Goal: Information Seeking & Learning: Learn about a topic

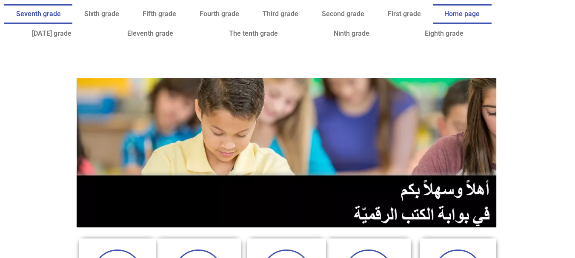
click at [72, 8] on link "Seventh grade" at bounding box center [38, 14] width 68 height 20
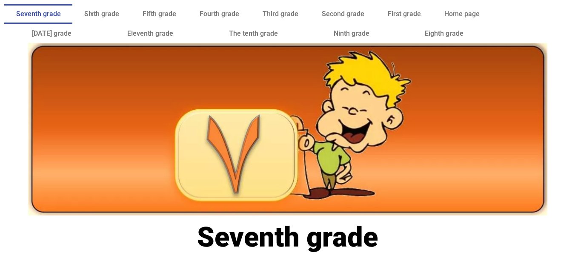
click at [275, 77] on img at bounding box center [287, 129] width 519 height 173
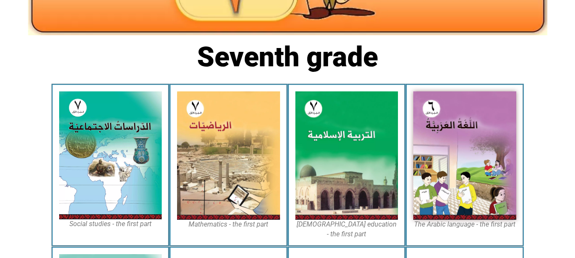
scroll to position [181, 0]
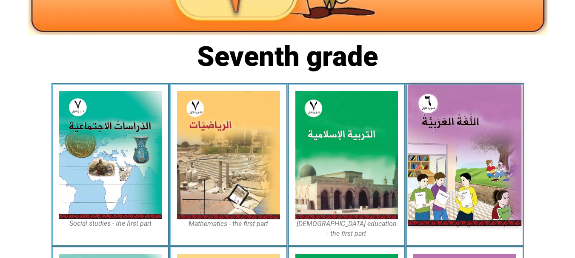
click at [453, 111] on img at bounding box center [464, 155] width 113 height 141
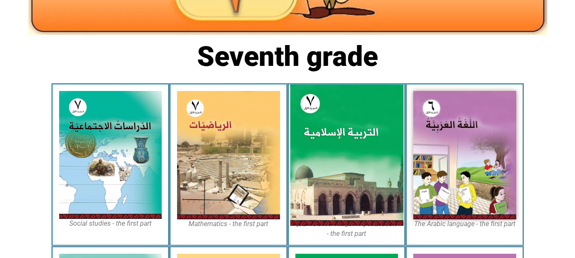
click at [367, 111] on img at bounding box center [346, 155] width 113 height 141
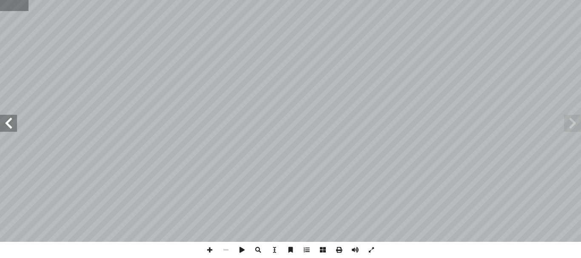
click at [5, 1] on input "text" at bounding box center [14, 5] width 28 height 11
type input "**"
click at [580, 125] on span at bounding box center [572, 123] width 17 height 17
click at [579, 126] on span at bounding box center [572, 123] width 17 height 17
click at [574, 129] on span at bounding box center [572, 123] width 17 height 17
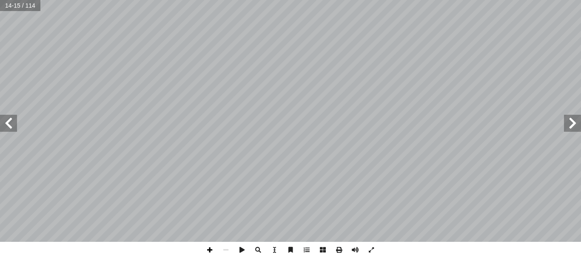
click at [206, 251] on span at bounding box center [210, 250] width 16 height 16
click at [257, 244] on span at bounding box center [258, 250] width 16 height 16
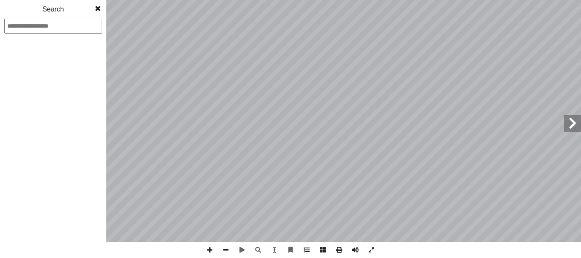
click at [97, 9] on span at bounding box center [97, 8] width 15 height 17
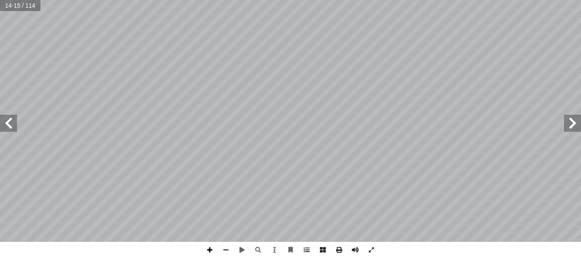
click at [211, 248] on span at bounding box center [210, 250] width 16 height 16
click at [13, 123] on span at bounding box center [8, 123] width 17 height 17
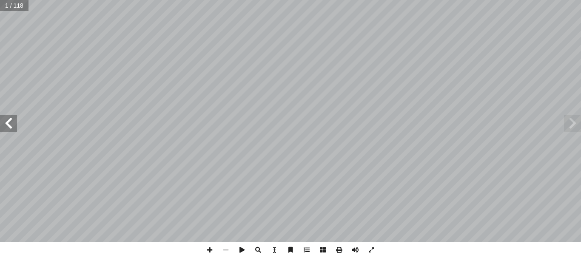
click at [13, 123] on span at bounding box center [8, 123] width 17 height 17
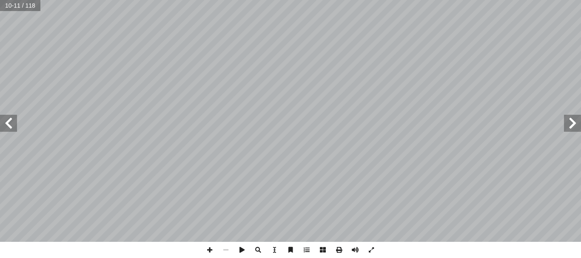
click at [13, 123] on span at bounding box center [8, 123] width 17 height 17
click at [209, 248] on span at bounding box center [210, 250] width 16 height 16
click at [227, 243] on span at bounding box center [226, 250] width 16 height 16
click at [225, 251] on span at bounding box center [226, 250] width 16 height 16
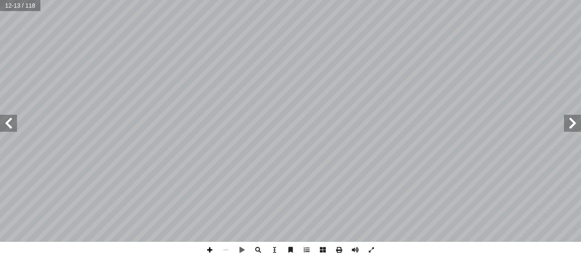
click at [211, 250] on span at bounding box center [210, 250] width 16 height 16
click at [213, 250] on span at bounding box center [210, 250] width 16 height 16
click at [6, 121] on span at bounding box center [8, 123] width 17 height 17
click at [7, 120] on span at bounding box center [8, 123] width 17 height 17
click at [577, 123] on span at bounding box center [572, 123] width 17 height 17
